Goal: Check status: Check status

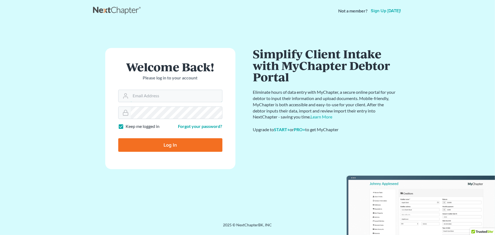
type input "[EMAIL_ADDRESS][DOMAIN_NAME]"
click at [153, 144] on input "Log In" at bounding box center [170, 145] width 104 height 14
type input "Thinking..."
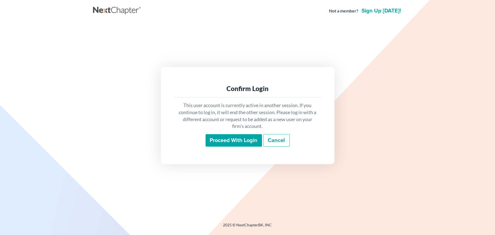
click at [237, 138] on input "Proceed with login" at bounding box center [233, 140] width 56 height 12
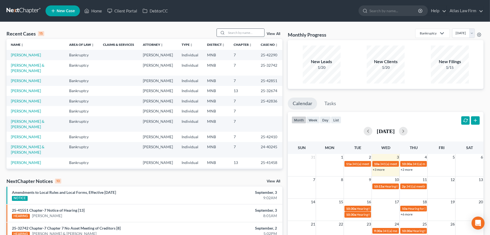
click at [234, 31] on input "search" at bounding box center [245, 33] width 38 height 8
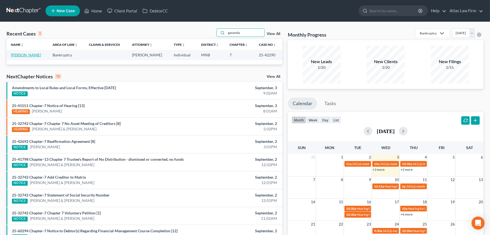
type input "gavanda"
click at [26, 56] on link "[PERSON_NAME]" at bounding box center [26, 55] width 30 height 5
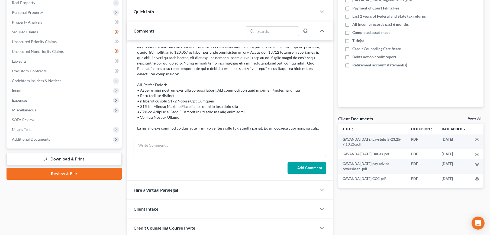
scroll to position [130, 0]
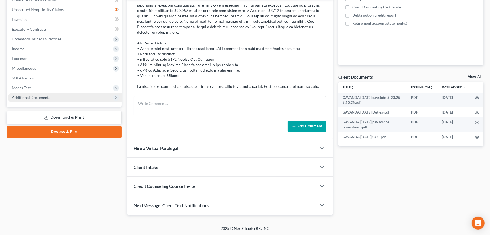
click at [38, 100] on span "Additional Documents" at bounding box center [65, 98] width 114 height 10
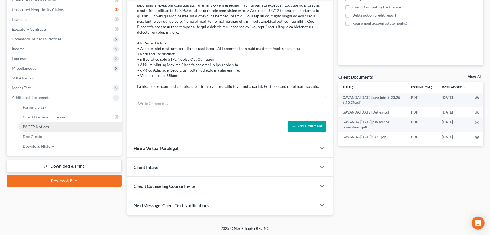
click at [42, 128] on link "PACER Notices" at bounding box center [69, 127] width 103 height 10
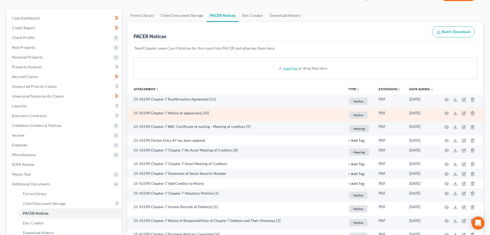
scroll to position [90, 0]
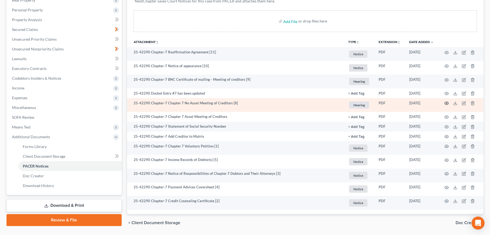
click at [446, 102] on icon "button" at bounding box center [446, 103] width 4 height 4
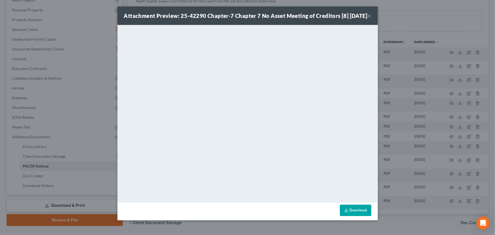
click at [368, 19] on button "×" at bounding box center [369, 15] width 4 height 7
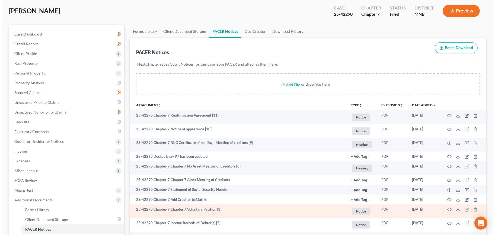
scroll to position [0, 0]
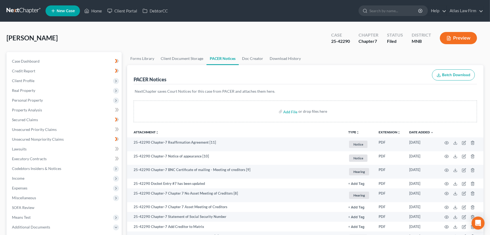
click at [464, 36] on button "Preview" at bounding box center [458, 38] width 37 height 12
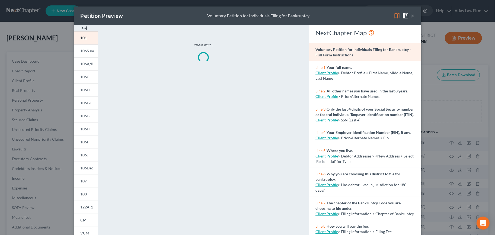
click at [390, 15] on div "Petition Preview Voluntary Petition for Individuals Filing for Bankruptcy ×" at bounding box center [247, 16] width 347 height 18
click at [393, 16] on img at bounding box center [396, 15] width 7 height 7
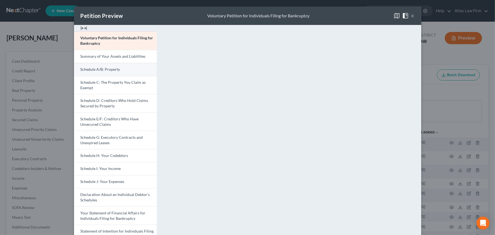
click at [105, 69] on span "Schedule A/B: Property" at bounding box center [100, 69] width 40 height 5
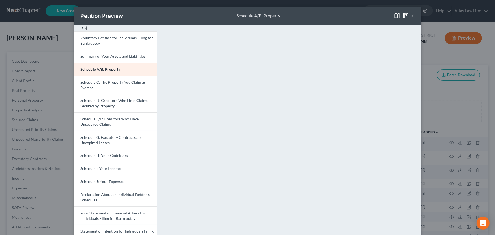
scroll to position [106, 0]
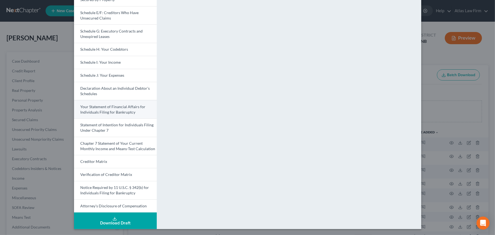
click at [93, 111] on span "Your Statement of Financial Affairs for Individuals Filing for Bankruptcy" at bounding box center [112, 109] width 65 height 10
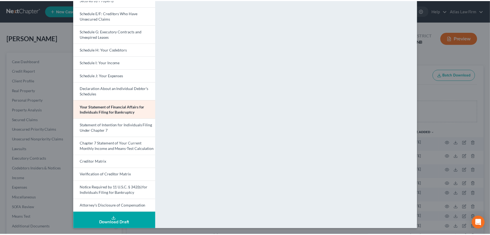
scroll to position [0, 0]
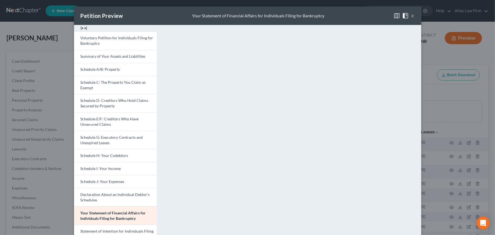
click at [408, 16] on span at bounding box center [406, 15] width 9 height 5
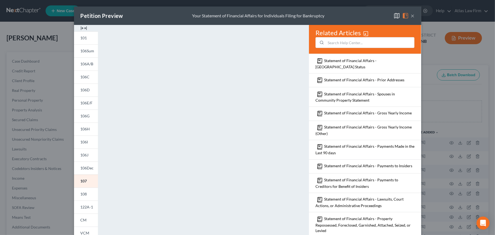
click at [395, 16] on img at bounding box center [396, 15] width 7 height 7
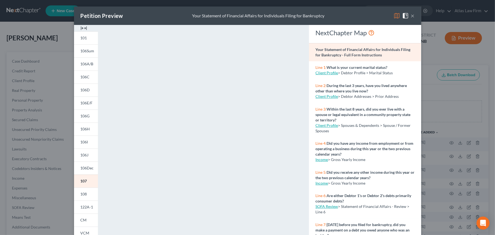
click at [393, 14] on img at bounding box center [396, 15] width 7 height 7
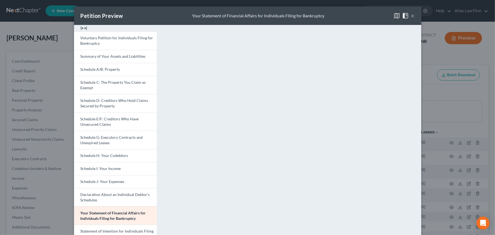
click at [411, 16] on button "×" at bounding box center [413, 15] width 4 height 7
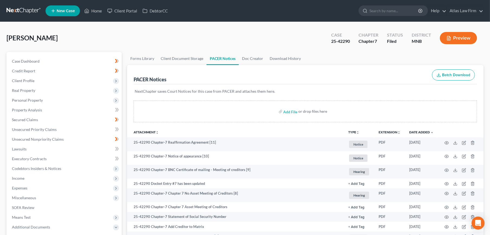
click at [454, 36] on button "Preview" at bounding box center [458, 38] width 37 height 12
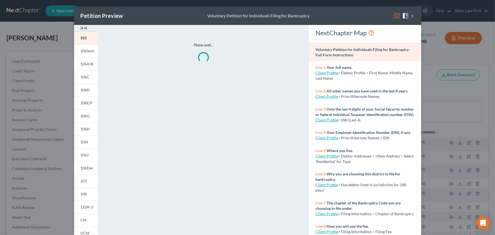
click at [393, 15] on img at bounding box center [396, 15] width 7 height 7
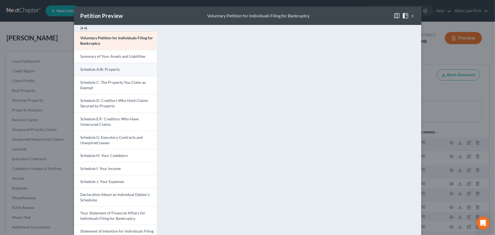
click at [115, 73] on link "Schedule A/B: Property" at bounding box center [115, 69] width 83 height 13
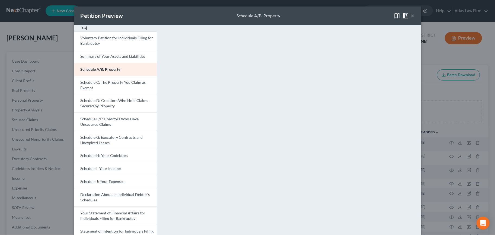
click at [411, 15] on button "×" at bounding box center [413, 15] width 4 height 7
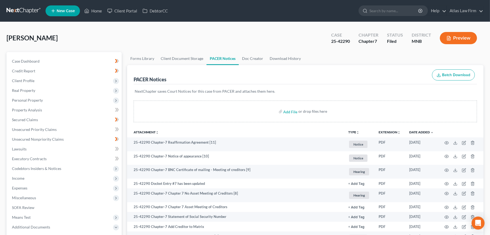
click at [170, 27] on div "[PERSON_NAME] Upgraded Case 25-42290 Chapter Chapter 7 Status Filed District [G…" at bounding box center [245, 177] width 490 height 311
